Goal: Transaction & Acquisition: Purchase product/service

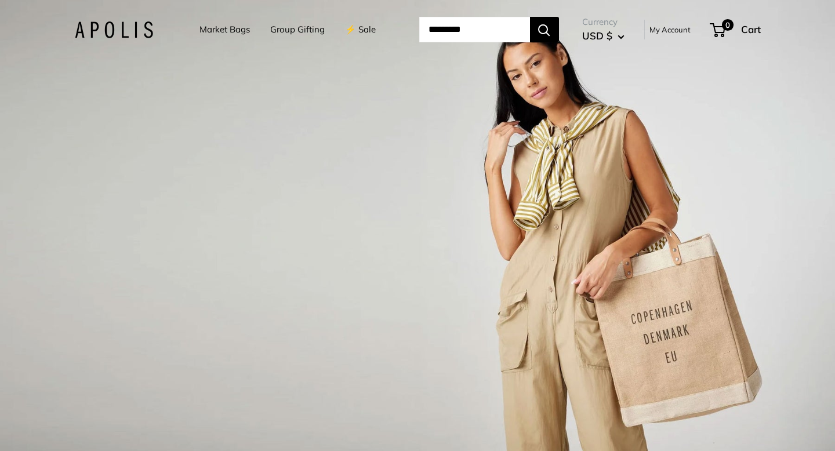
click at [223, 29] on link "Market Bags" at bounding box center [224, 29] width 50 height 16
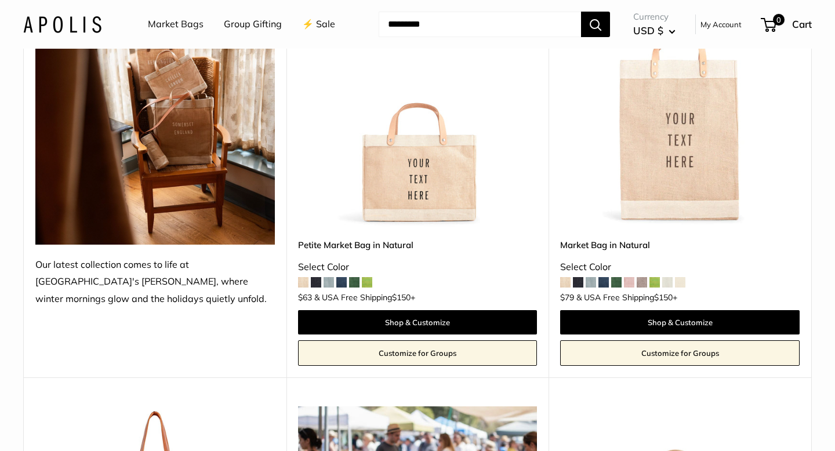
scroll to position [223, 0]
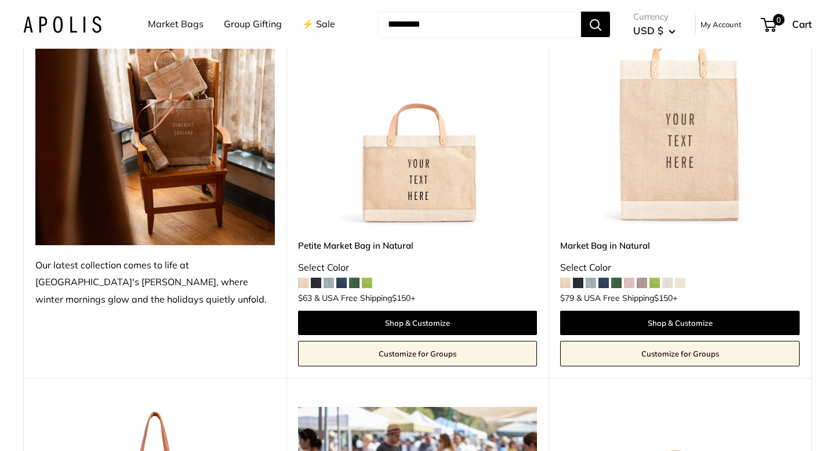
click at [355, 286] on span at bounding box center [354, 283] width 10 height 10
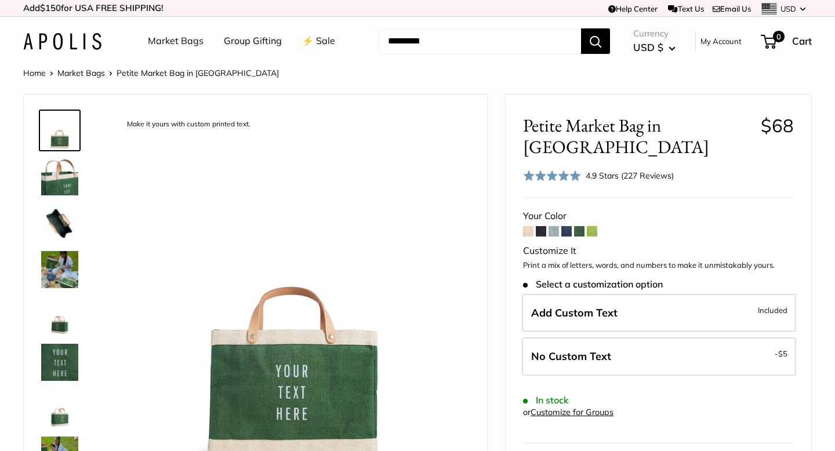
click at [64, 266] on img at bounding box center [59, 269] width 37 height 37
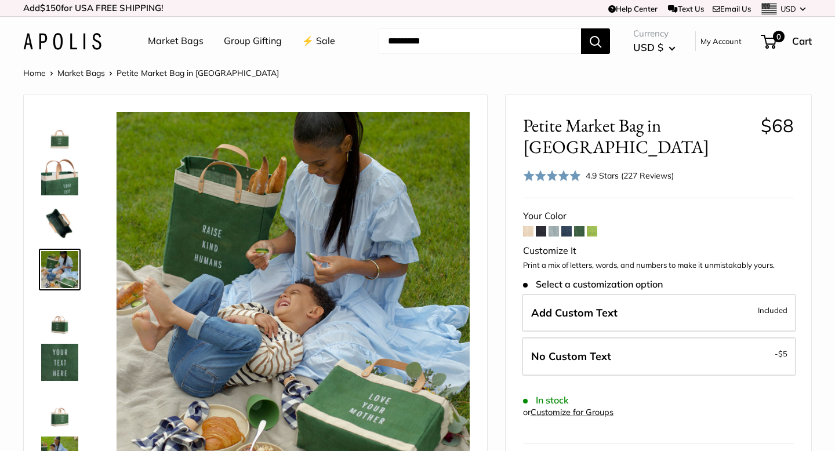
click at [70, 181] on img at bounding box center [59, 176] width 37 height 37
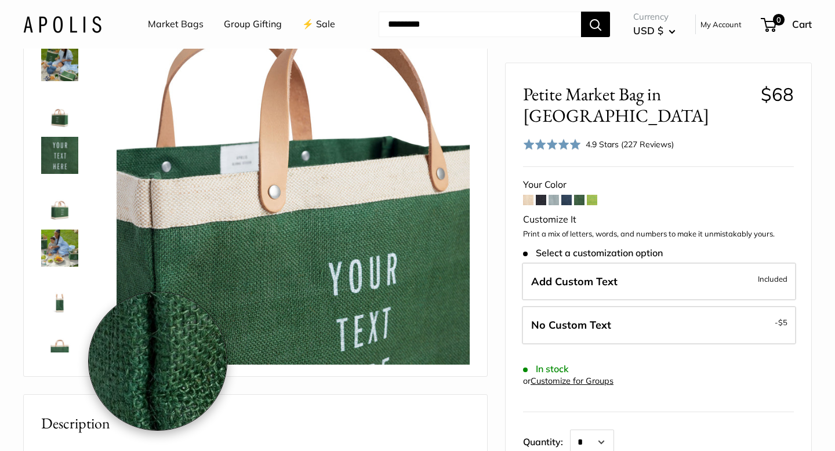
scroll to position [91, 0]
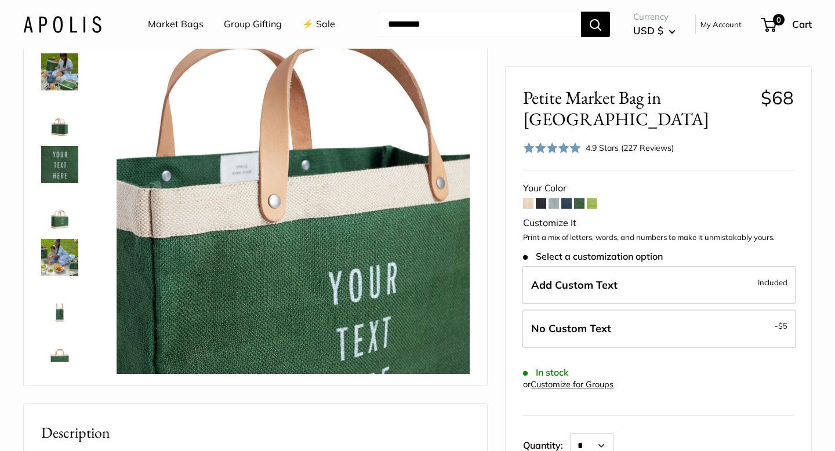
click at [61, 310] on img at bounding box center [59, 303] width 37 height 37
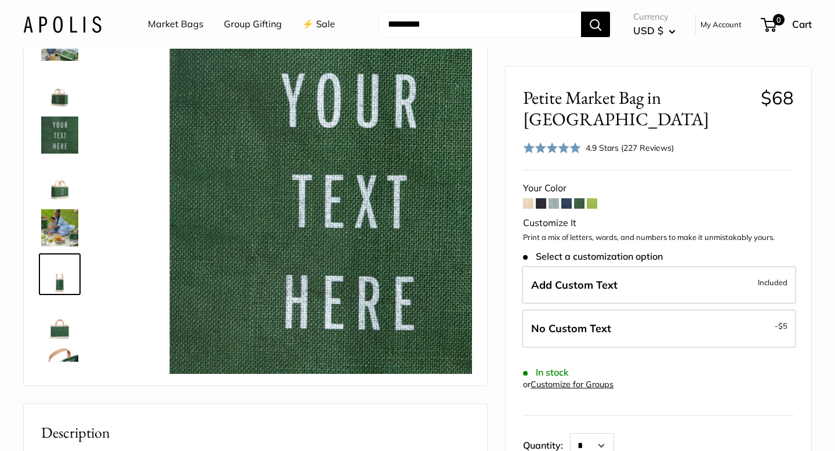
scroll to position [221, 0]
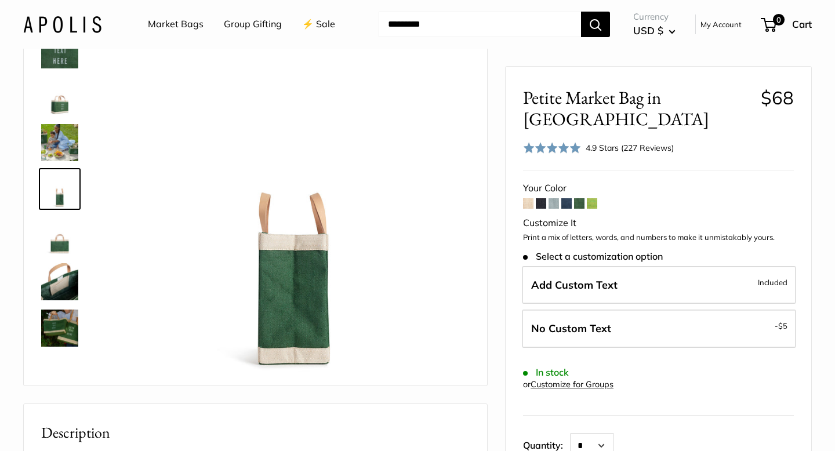
click at [61, 334] on img at bounding box center [59, 328] width 37 height 37
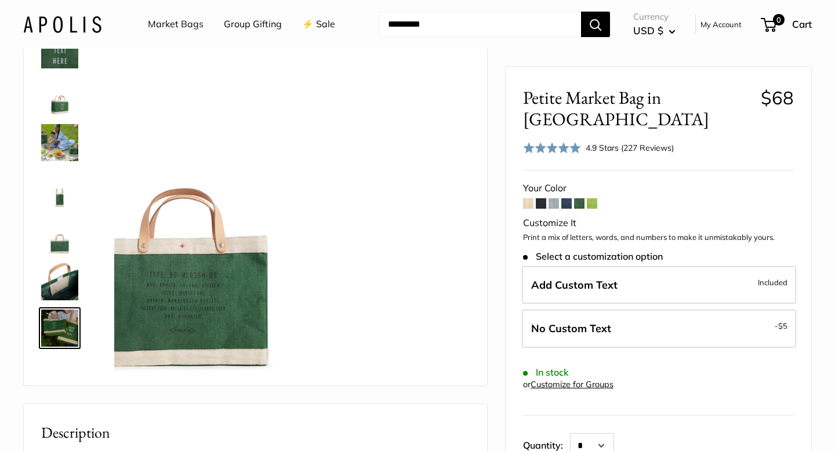
scroll to position [260, 0]
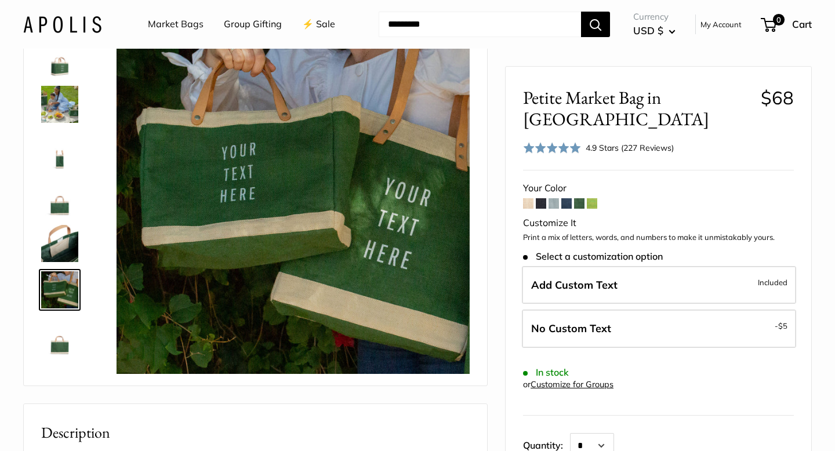
click at [167, 23] on link "Market Bags" at bounding box center [176, 24] width 56 height 17
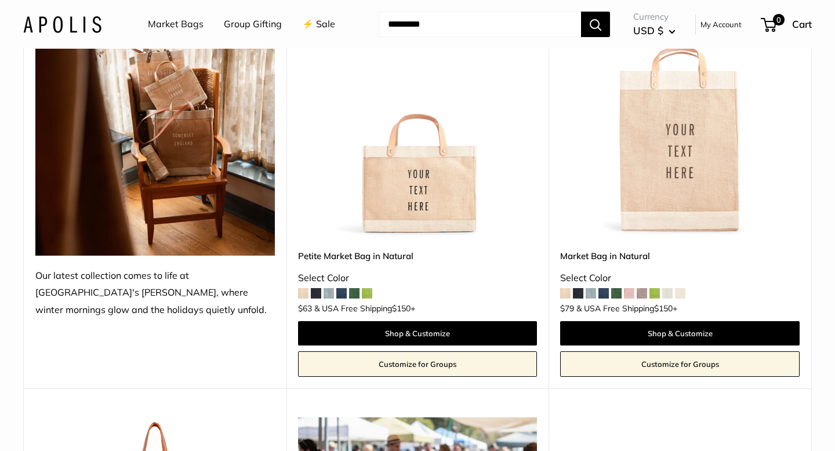
scroll to position [199, 0]
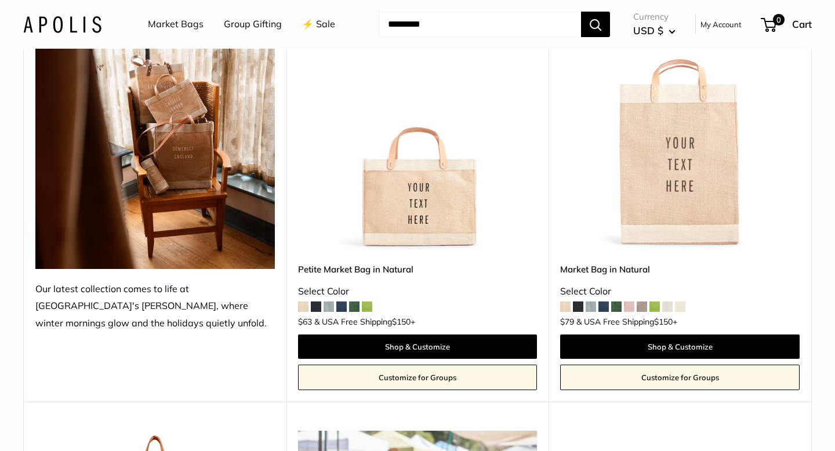
click at [618, 305] on span at bounding box center [616, 306] width 10 height 10
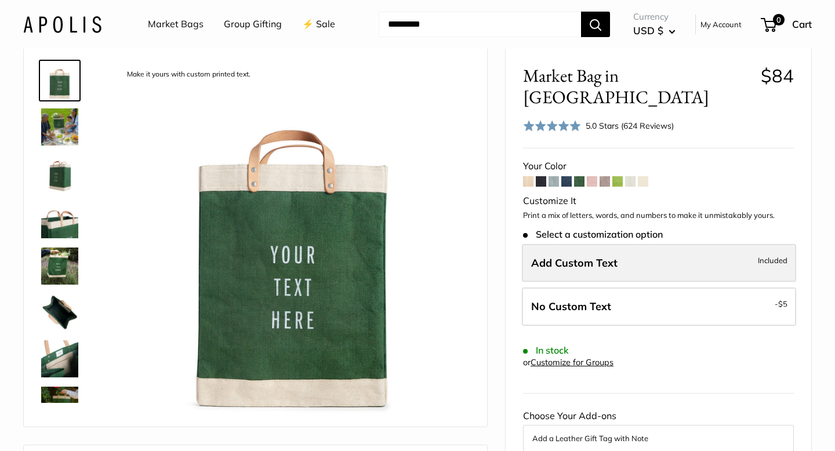
scroll to position [56, 0]
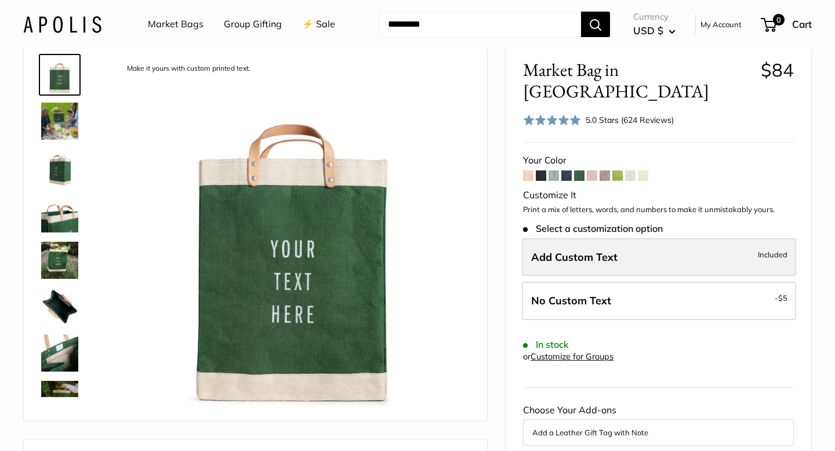
click at [576, 250] on span "Add Custom Text" at bounding box center [574, 256] width 86 height 13
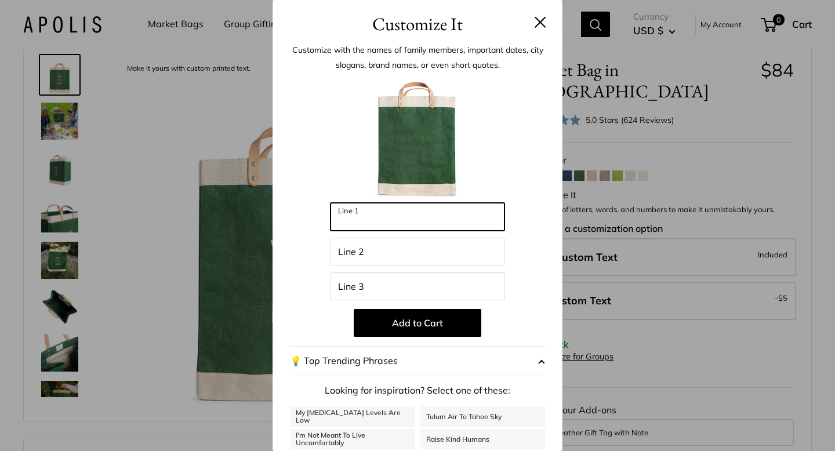
click at [388, 214] on input "Line 1" at bounding box center [417, 217] width 174 height 28
type input "*********"
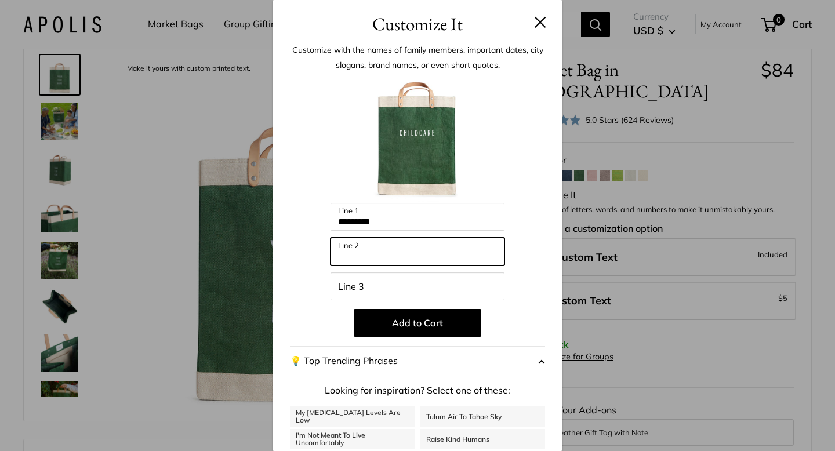
click at [365, 254] on input "Line 2" at bounding box center [417, 252] width 174 height 28
type input "******"
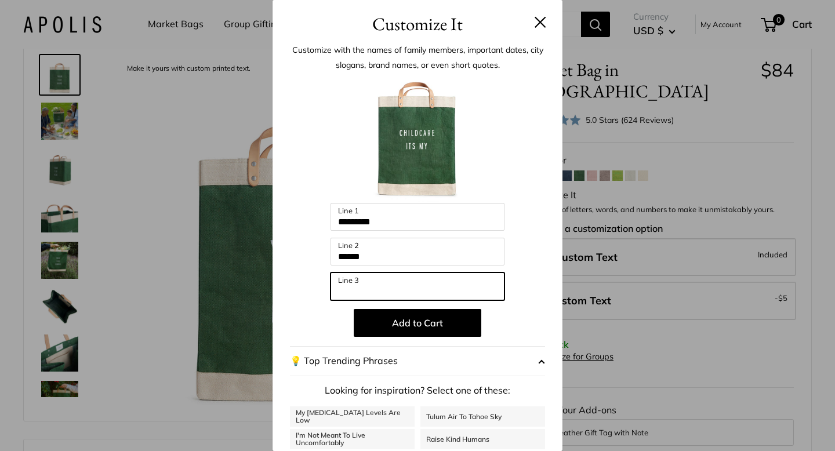
click at [362, 287] on input "Line 3" at bounding box center [417, 286] width 174 height 28
type input "********"
click at [114, 256] on div "Customize It Customize with the names of family members, important dates, city …" at bounding box center [417, 225] width 835 height 451
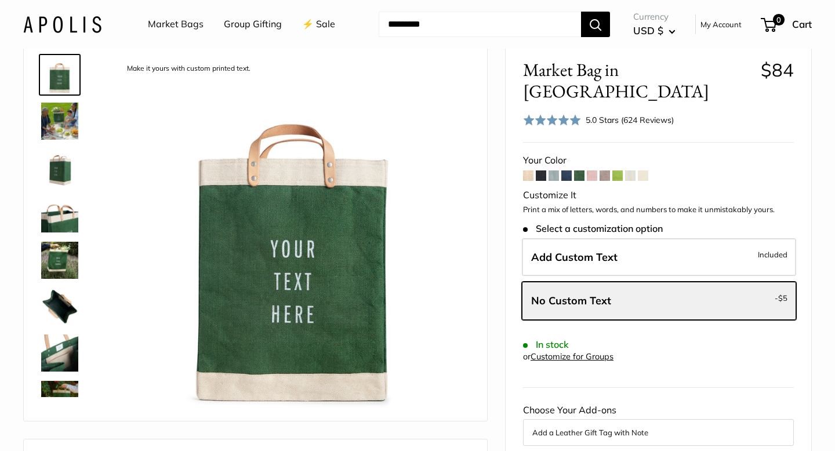
click at [606, 170] on span at bounding box center [604, 175] width 10 height 10
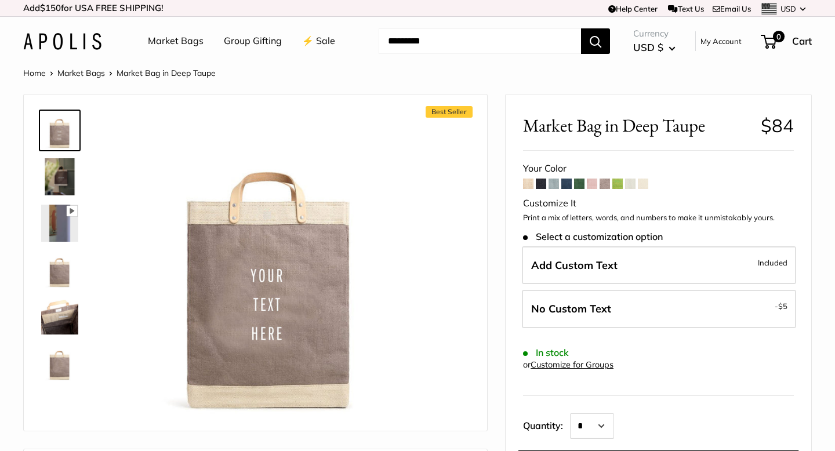
click at [192, 40] on link "Market Bags" at bounding box center [176, 40] width 56 height 17
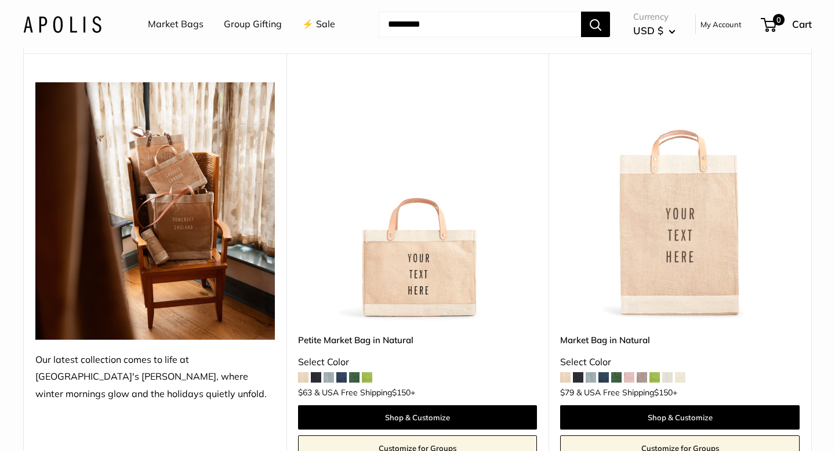
scroll to position [133, 0]
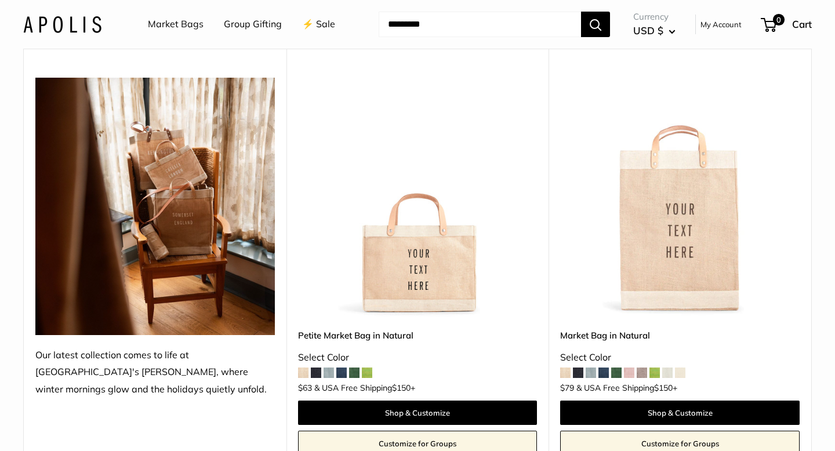
click at [0, 0] on img at bounding box center [0, 0] width 0 height 0
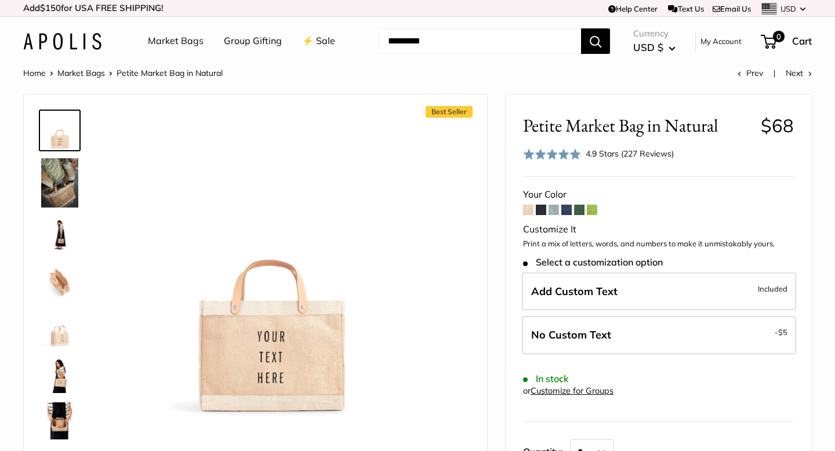
click at [61, 380] on img at bounding box center [59, 374] width 37 height 37
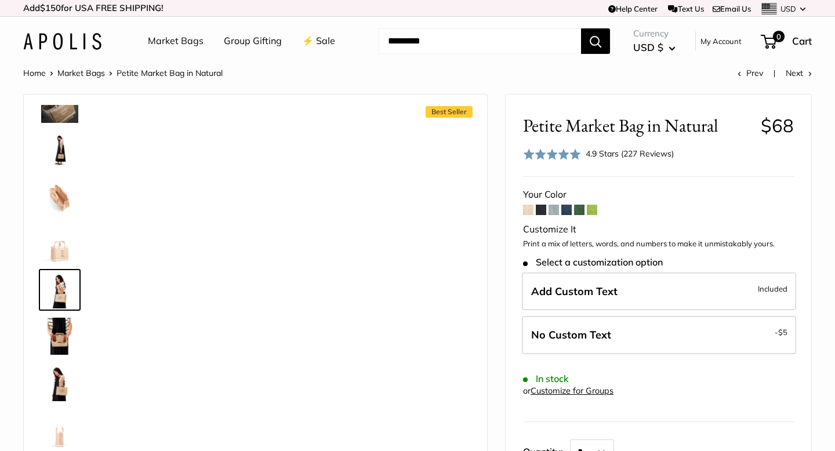
scroll to position [94, 0]
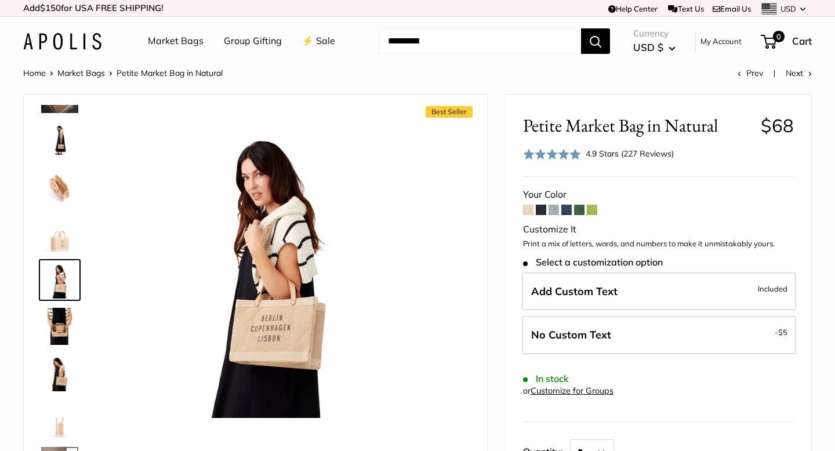
click at [63, 239] on img at bounding box center [59, 233] width 37 height 37
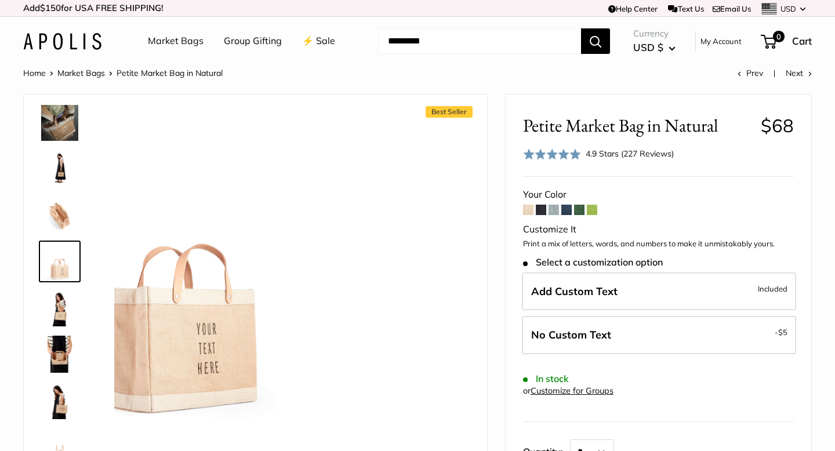
scroll to position [48, 0]
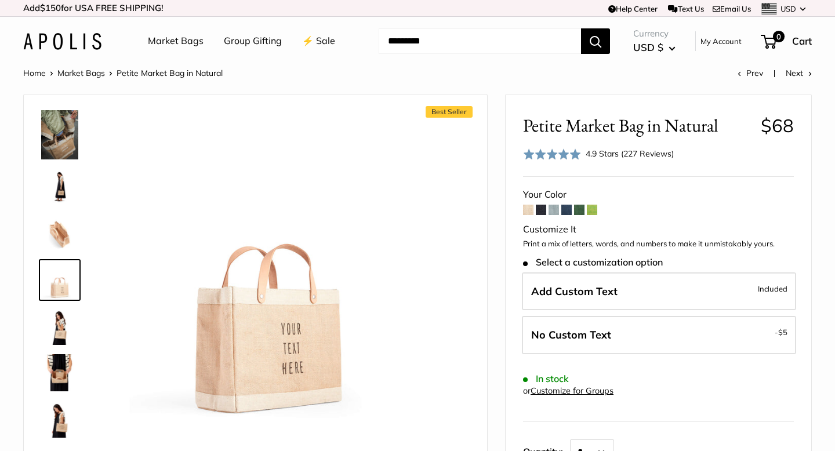
click at [55, 377] on img at bounding box center [59, 372] width 37 height 37
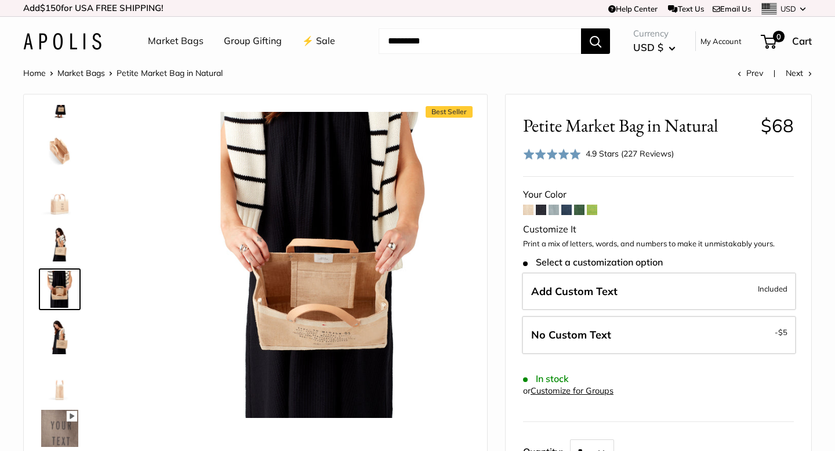
scroll to position [141, 0]
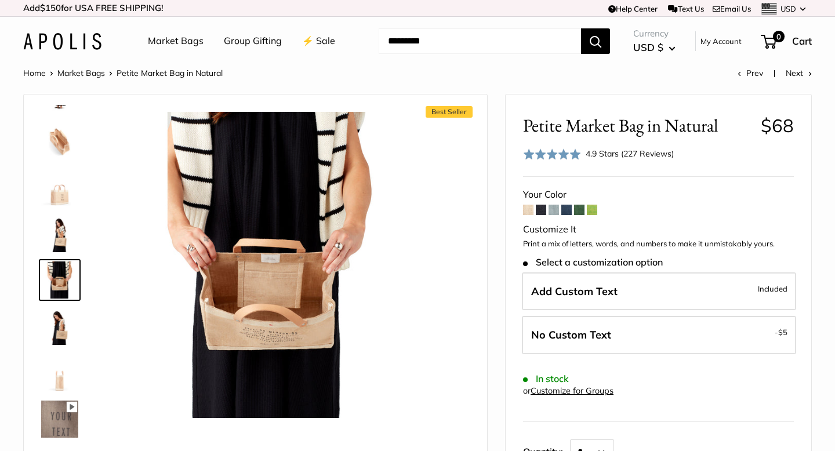
click at [64, 200] on img at bounding box center [59, 187] width 37 height 37
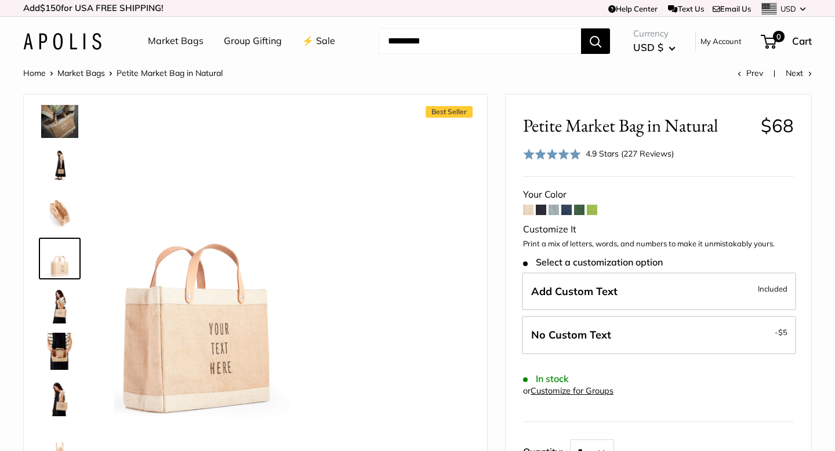
scroll to position [48, 0]
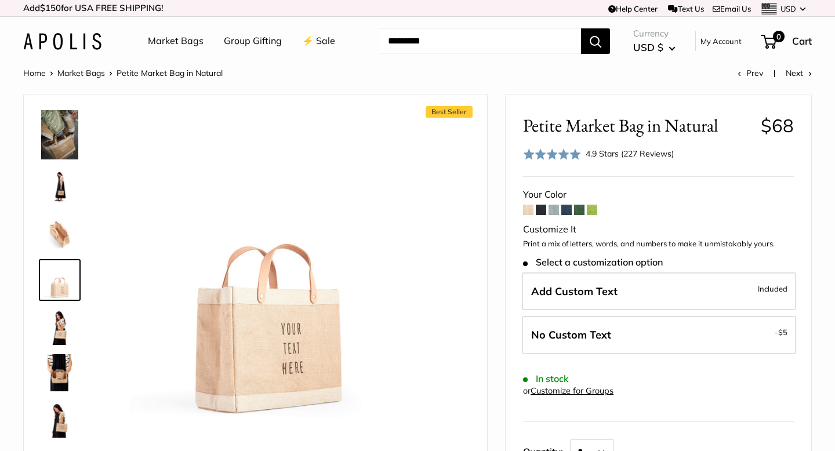
click at [65, 190] on img at bounding box center [59, 187] width 37 height 37
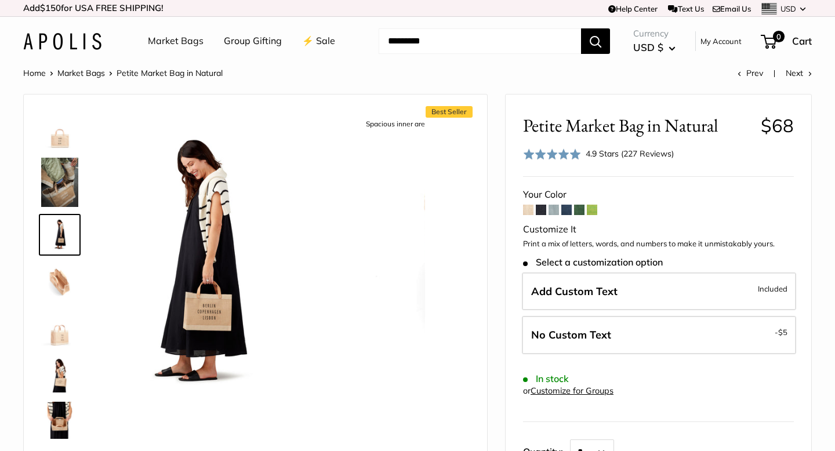
scroll to position [0, 0]
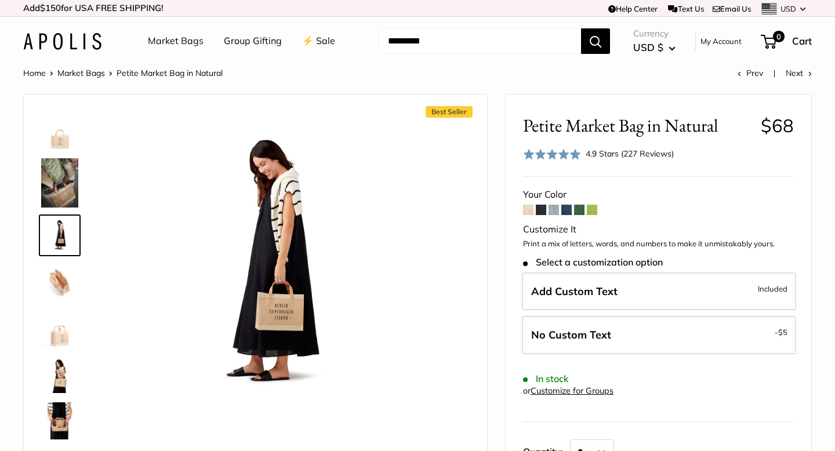
click at [62, 141] on img at bounding box center [59, 130] width 37 height 37
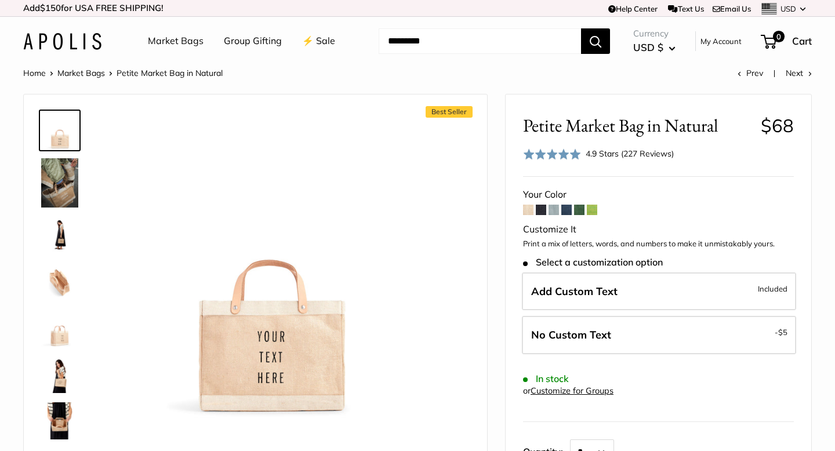
click at [322, 42] on link "⚡️ Sale" at bounding box center [318, 40] width 33 height 17
